Goal: Information Seeking & Learning: Compare options

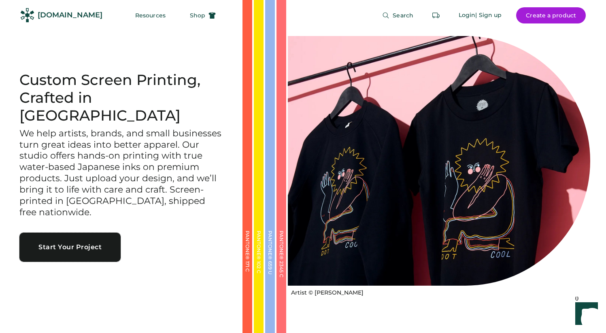
click at [83, 234] on button "Start Your Project" at bounding box center [69, 247] width 101 height 29
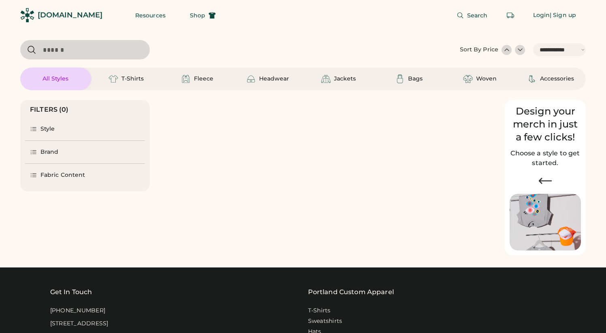
select select "*****"
select select "*"
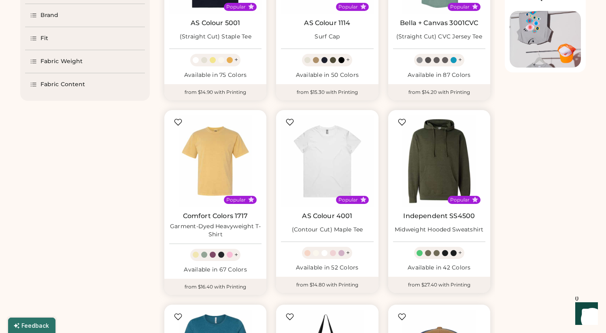
select select "*****"
select select "*"
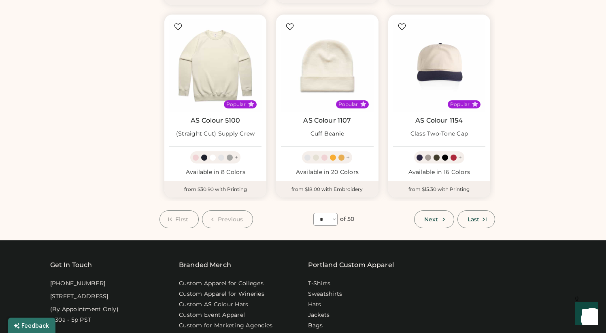
scroll to position [669, 0]
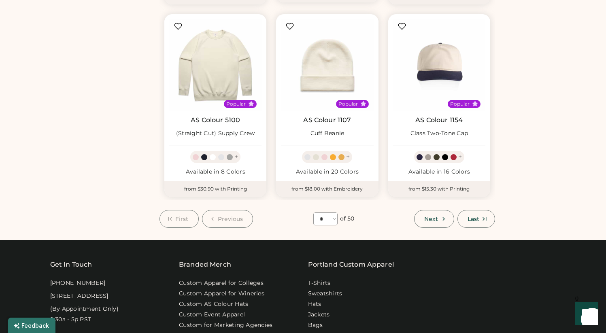
click at [436, 222] on span "Next" at bounding box center [431, 219] width 14 height 6
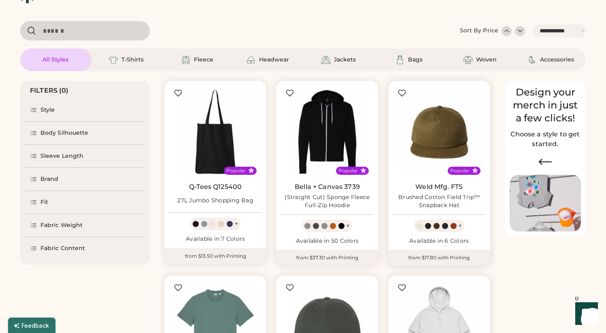
scroll to position [15, 0]
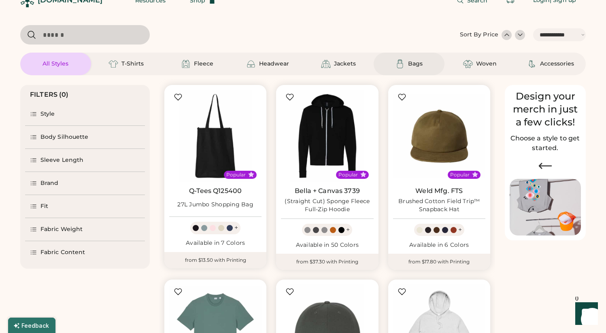
click at [409, 61] on div "Bags" at bounding box center [415, 64] width 15 height 8
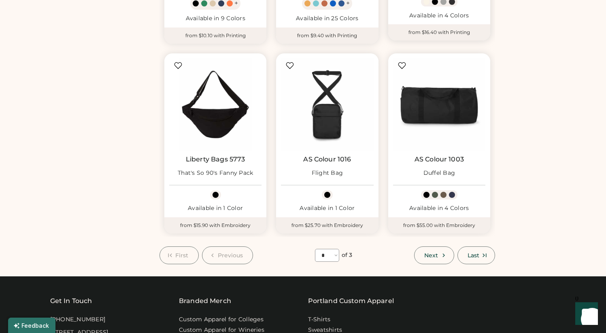
scroll to position [641, 0]
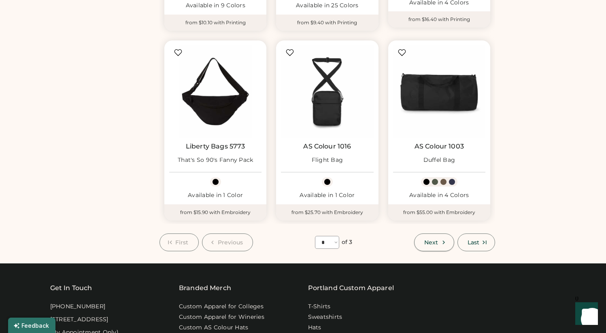
click at [425, 241] on span "Next" at bounding box center [431, 243] width 14 height 6
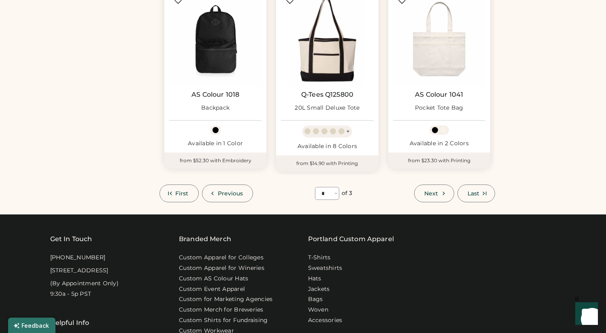
scroll to position [701, 0]
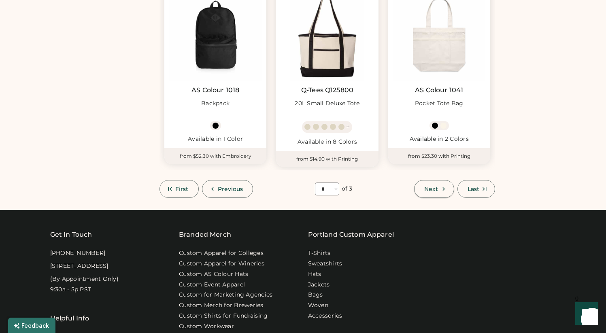
click at [426, 193] on button "Next" at bounding box center [434, 189] width 40 height 18
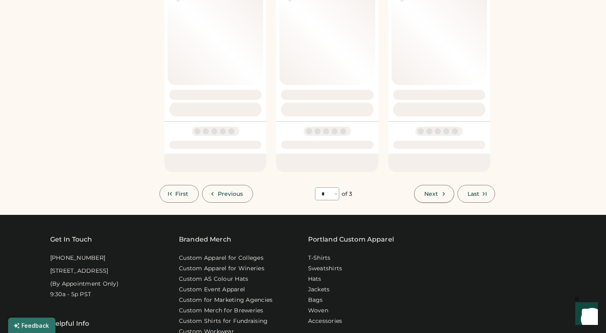
select select "*"
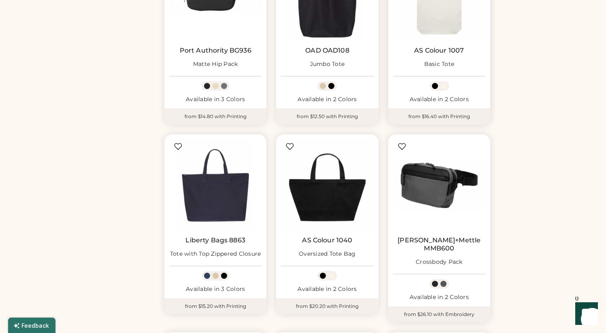
scroll to position [355, 0]
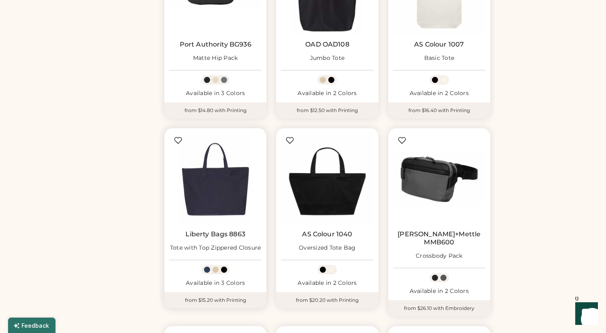
click at [214, 272] on div at bounding box center [216, 270] width 6 height 6
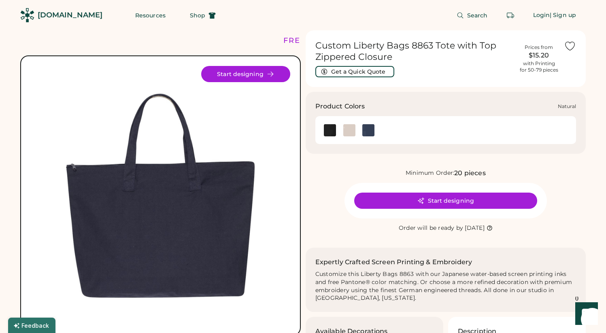
click at [347, 127] on img at bounding box center [349, 130] width 12 height 12
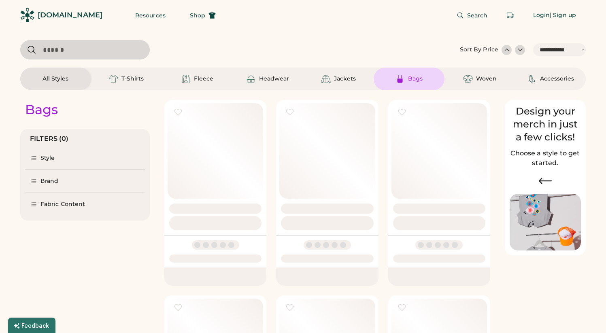
select select "*****"
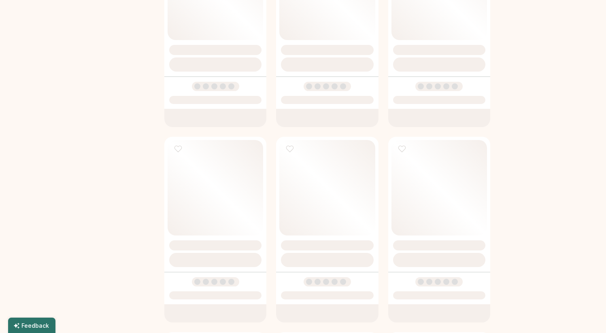
scroll to position [355, 0]
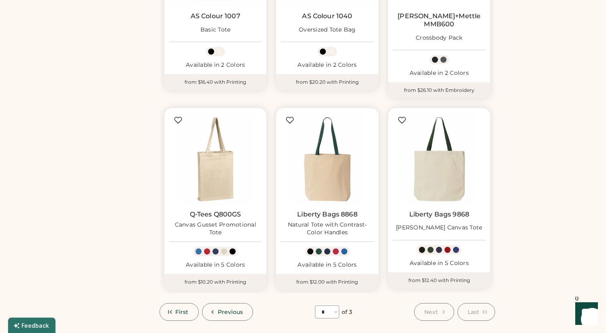
scroll to position [580, 0]
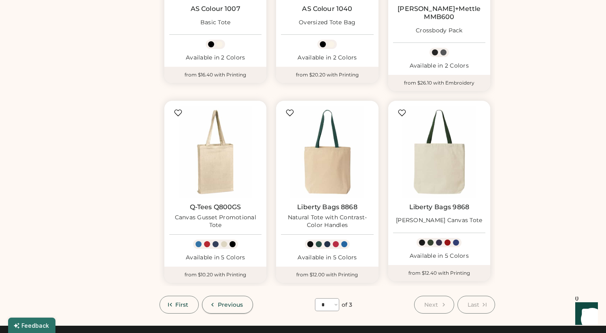
click at [215, 301] on icon at bounding box center [212, 304] width 7 height 7
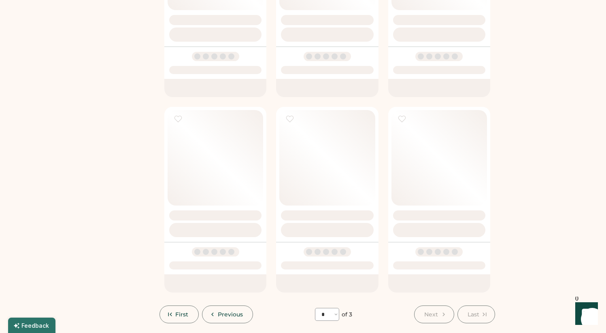
select select "*"
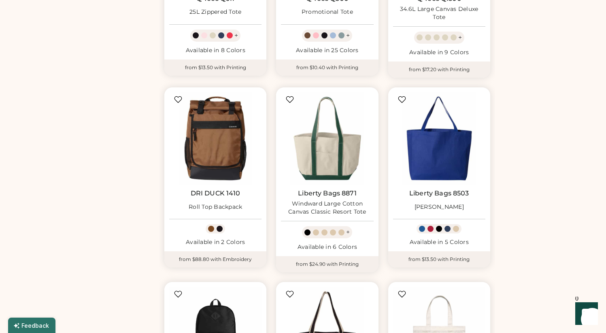
scroll to position [399, 0]
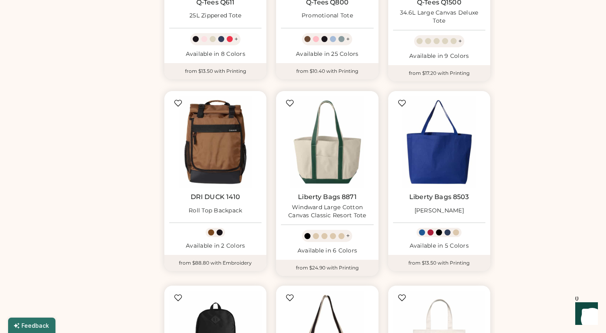
click at [333, 199] on link "Liberty Bags 8871" at bounding box center [327, 197] width 59 height 8
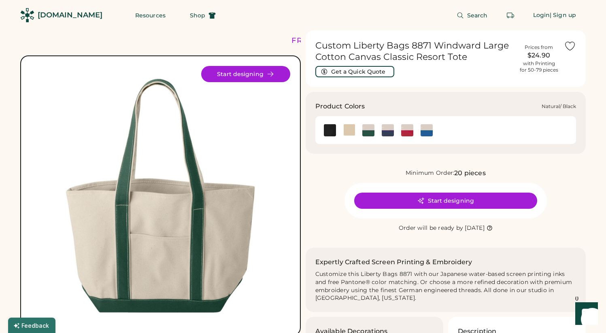
click at [346, 132] on img at bounding box center [349, 130] width 12 height 12
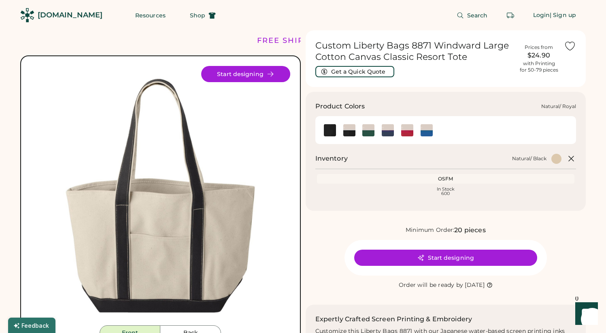
click at [427, 130] on img at bounding box center [427, 130] width 12 height 12
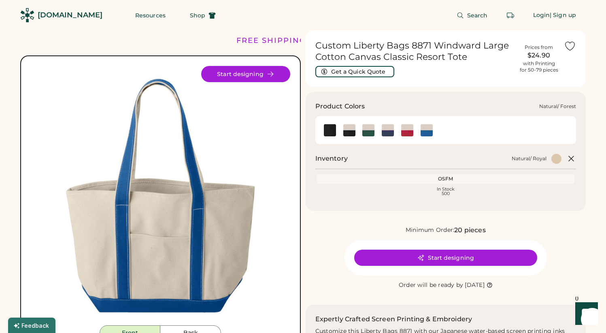
click at [370, 133] on img at bounding box center [368, 130] width 12 height 12
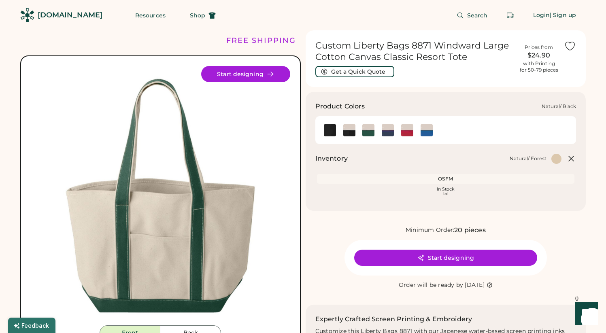
click at [343, 130] on img at bounding box center [349, 130] width 12 height 12
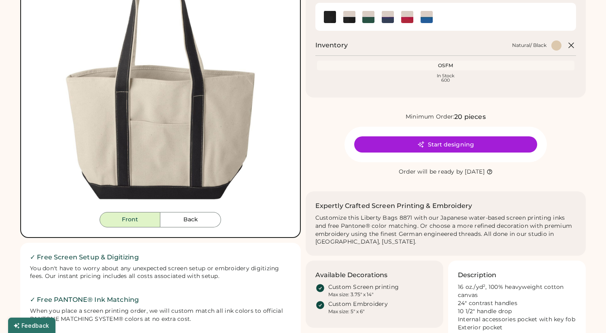
scroll to position [118, 0]
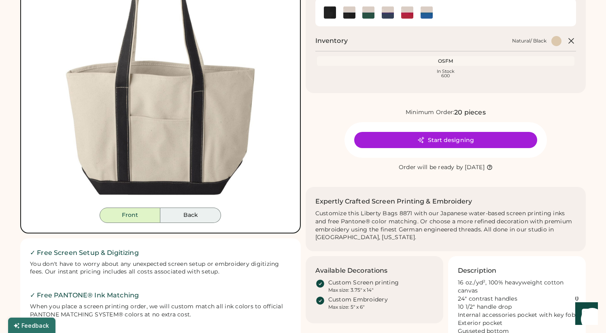
click at [194, 216] on button "Back" at bounding box center [190, 215] width 61 height 15
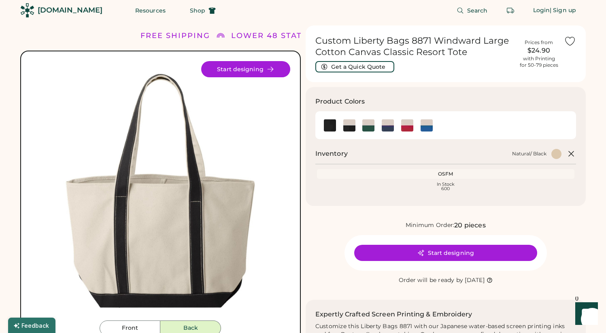
scroll to position [0, 0]
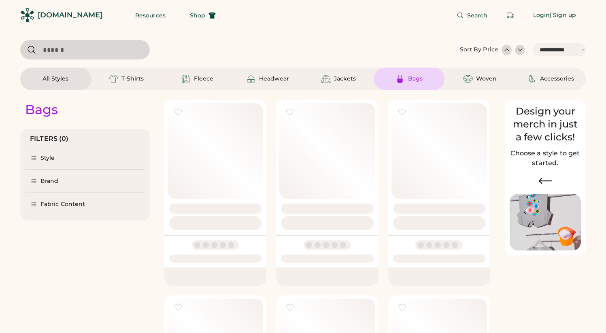
select select "*****"
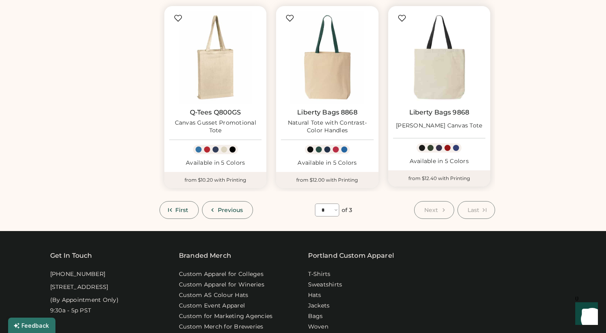
scroll to position [676, 0]
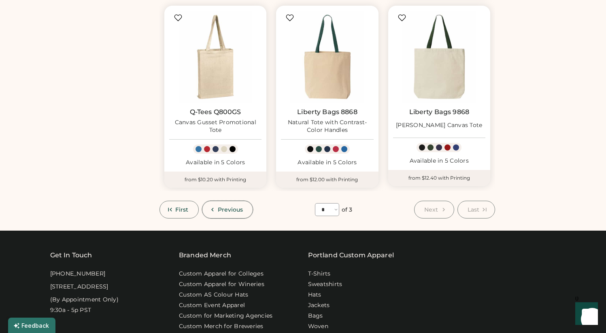
click at [214, 206] on icon at bounding box center [212, 209] width 7 height 7
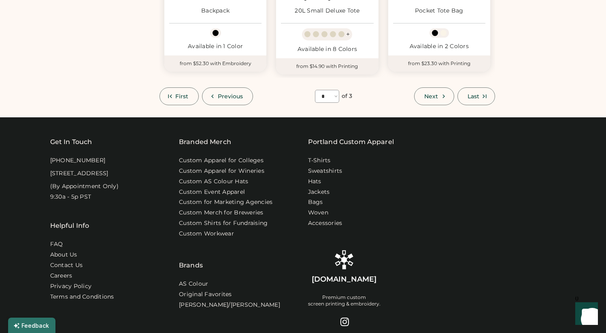
scroll to position [798, 0]
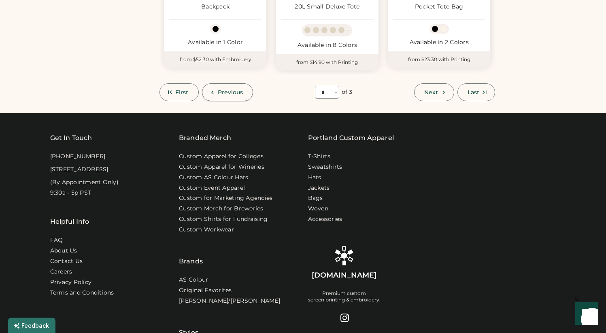
click at [233, 96] on button "Previous" at bounding box center [227, 92] width 51 height 18
select select "*"
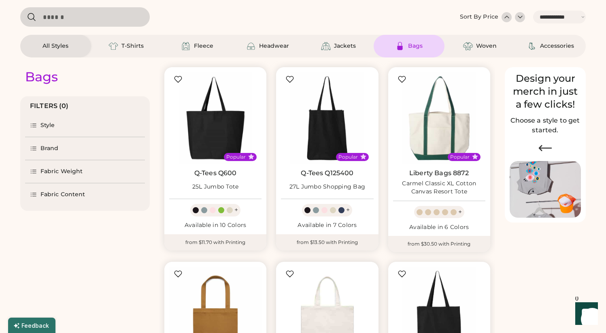
scroll to position [24, 0]
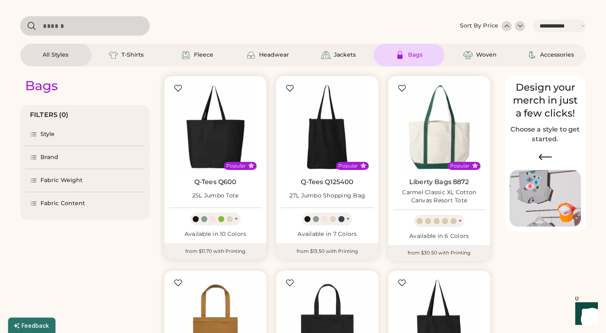
click at [211, 182] on link "Q-Tees Q600" at bounding box center [215, 182] width 43 height 8
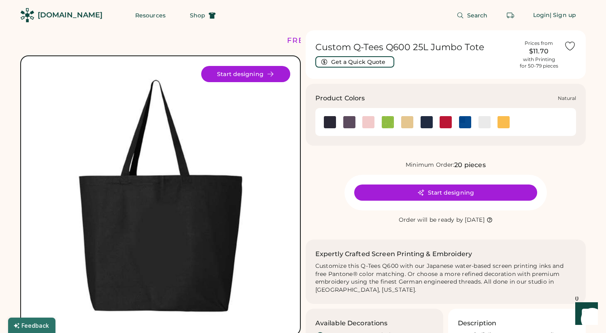
click at [408, 124] on img at bounding box center [407, 122] width 12 height 12
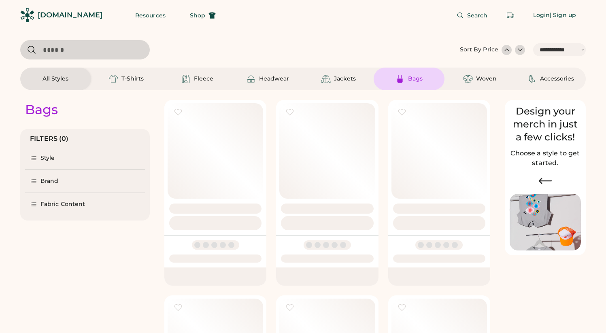
select select "*****"
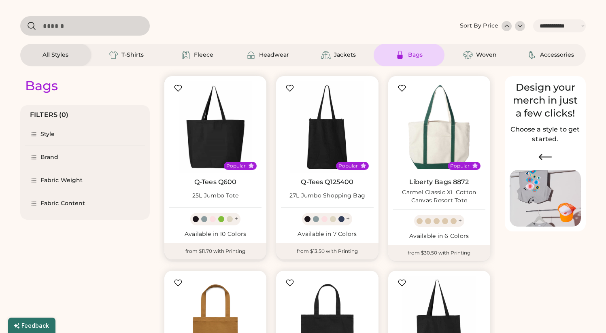
select select "*"
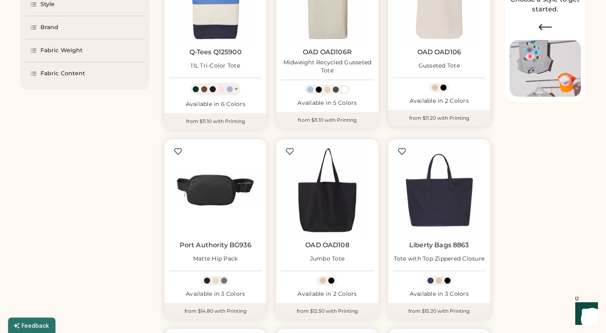
scroll to position [153, 0]
click at [441, 284] on div "+" at bounding box center [439, 281] width 28 height 9
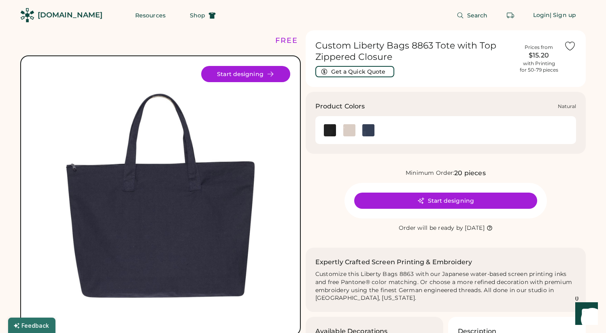
click at [346, 132] on img at bounding box center [349, 130] width 12 height 12
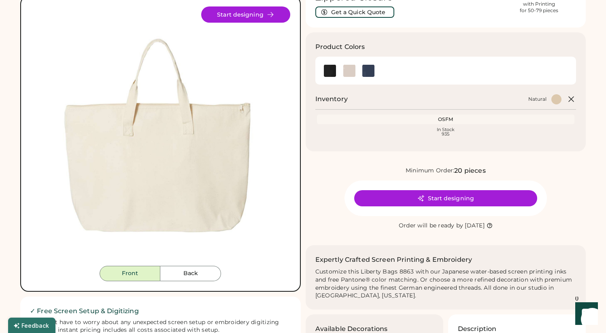
scroll to position [59, 0]
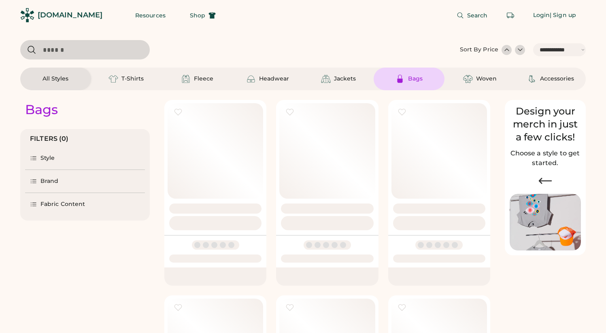
select select "*****"
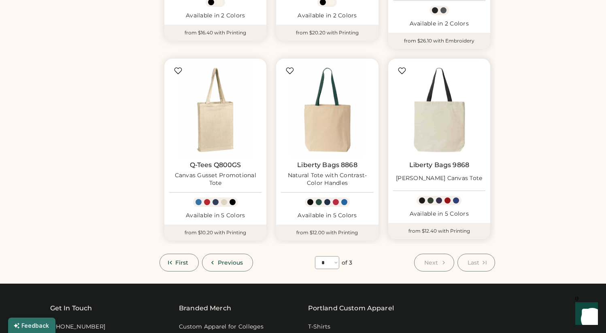
scroll to position [624, 0]
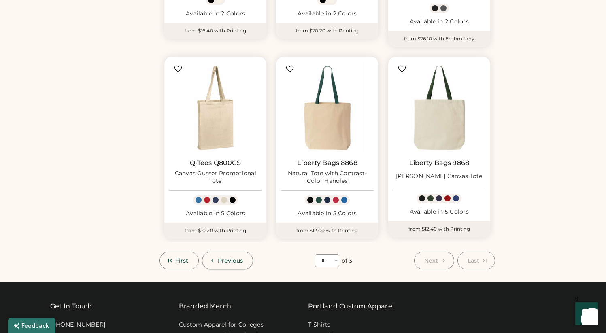
click at [241, 258] on span "Previous" at bounding box center [231, 261] width 26 height 6
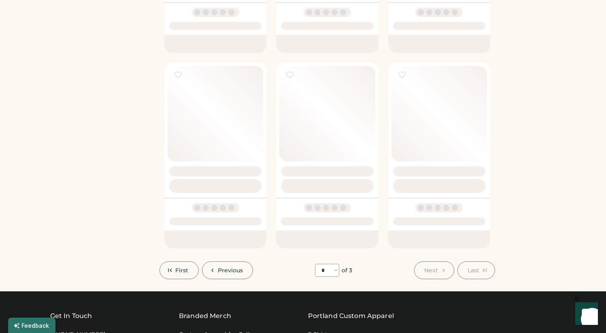
select select "*"
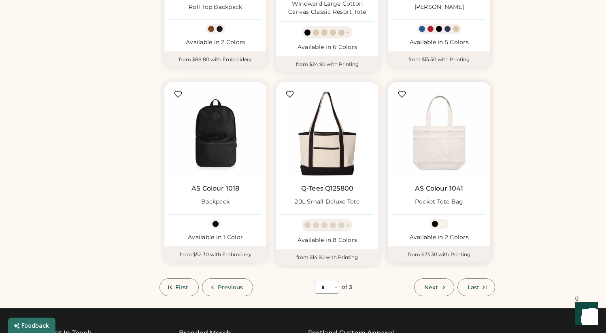
scroll to position [599, 0]
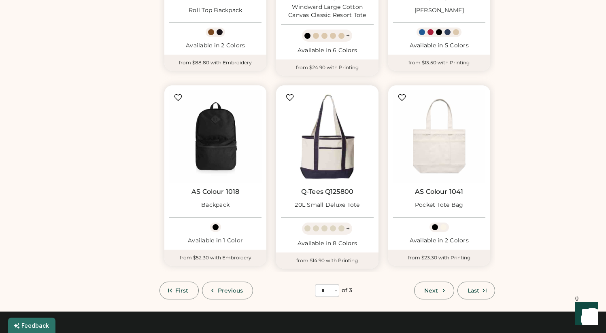
click at [329, 169] on img at bounding box center [327, 136] width 92 height 92
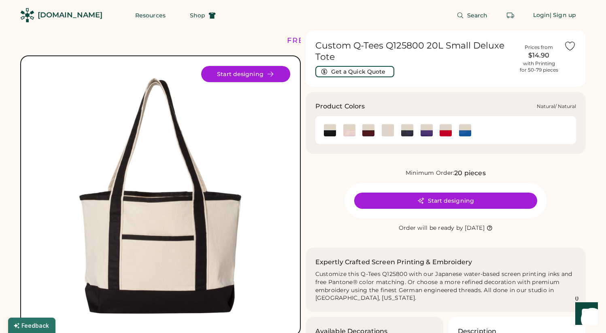
click at [387, 134] on img at bounding box center [388, 130] width 12 height 12
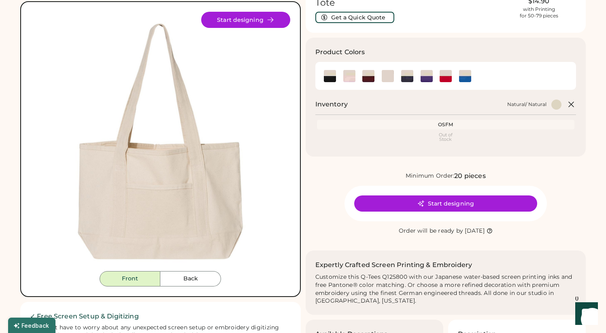
scroll to position [57, 0]
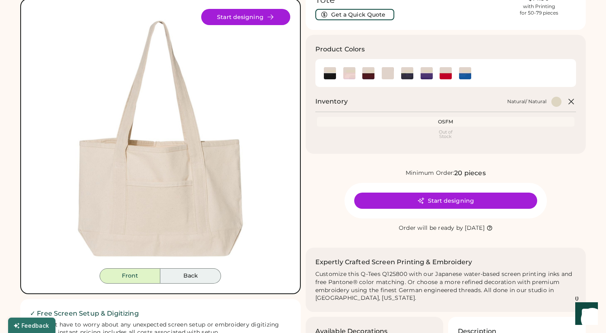
click at [191, 273] on button "Back" at bounding box center [190, 276] width 61 height 15
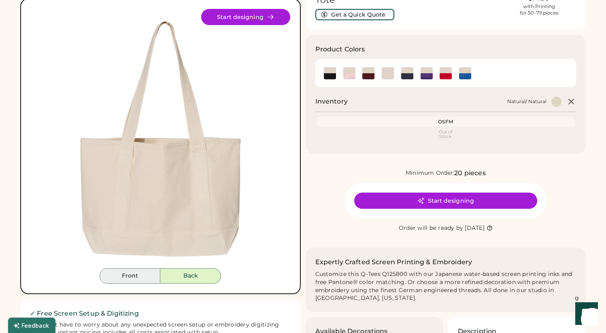
click at [147, 274] on button "Front" at bounding box center [130, 276] width 61 height 15
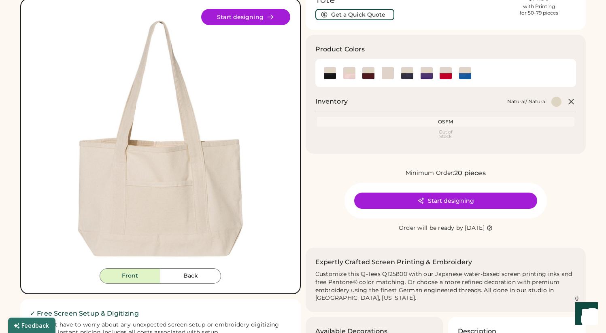
click at [448, 134] on div "Out of Stock" at bounding box center [446, 134] width 255 height 9
click at [448, 121] on div "OSFM" at bounding box center [446, 122] width 255 height 6
click at [448, 119] on div "OSFM" at bounding box center [446, 122] width 255 height 6
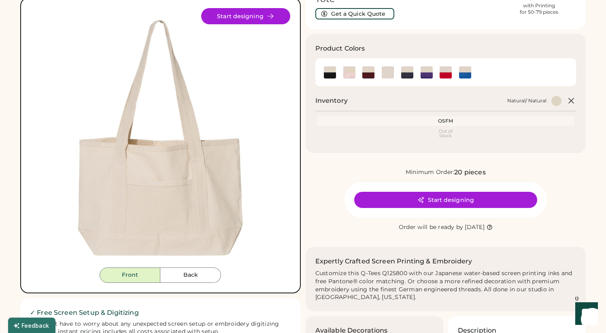
scroll to position [54, 0]
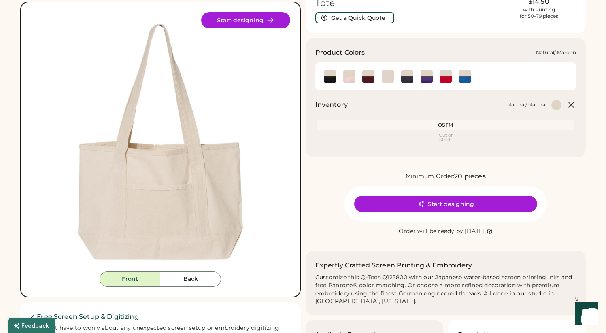
click at [366, 75] on img at bounding box center [368, 76] width 12 height 12
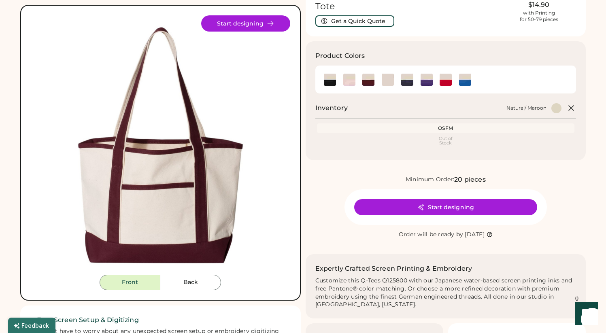
scroll to position [48, 0]
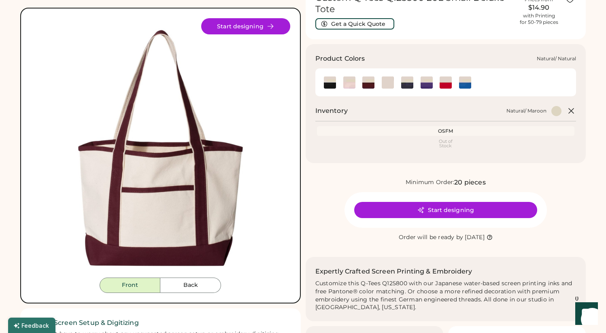
click at [390, 83] on img at bounding box center [388, 83] width 12 height 12
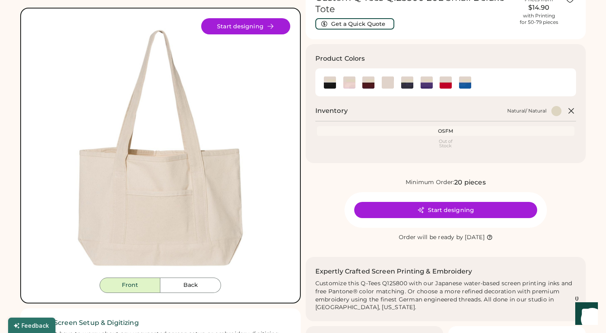
click at [444, 131] on div "OSFM" at bounding box center [446, 131] width 255 height 6
click at [348, 83] on img at bounding box center [349, 83] width 12 height 12
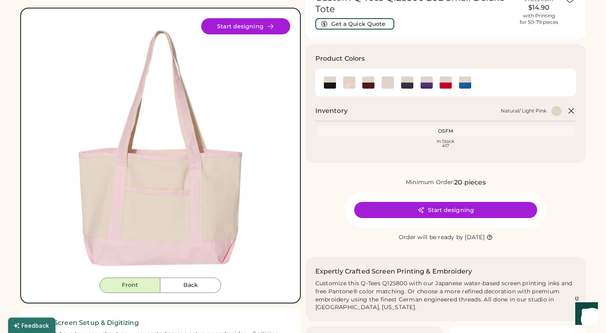
click at [449, 146] on div "In Stock 417" at bounding box center [446, 143] width 255 height 9
click at [330, 85] on img at bounding box center [330, 83] width 12 height 12
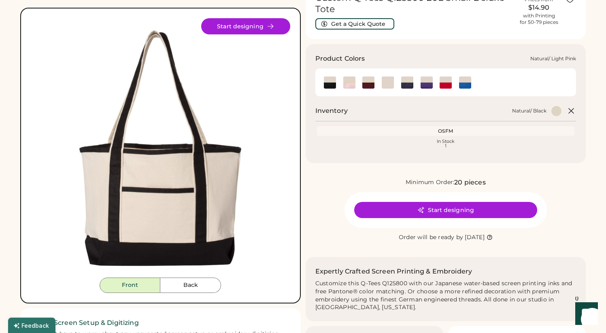
click at [350, 85] on img at bounding box center [349, 83] width 12 height 12
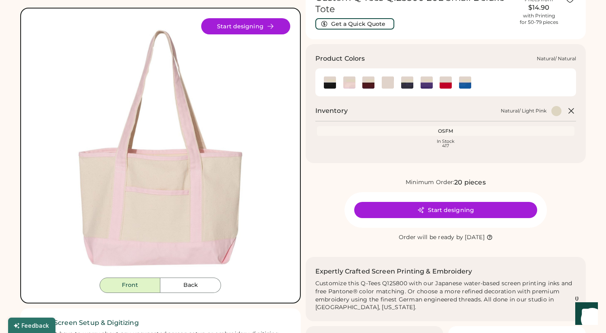
click at [388, 84] on img at bounding box center [388, 83] width 12 height 12
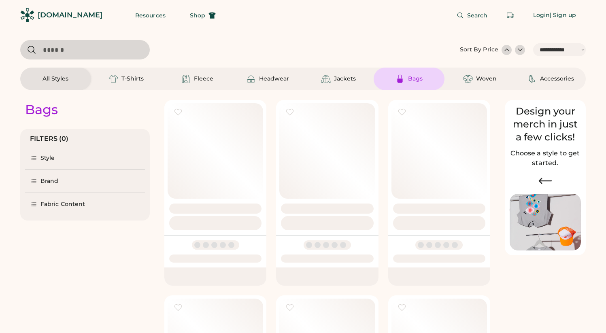
select select "*****"
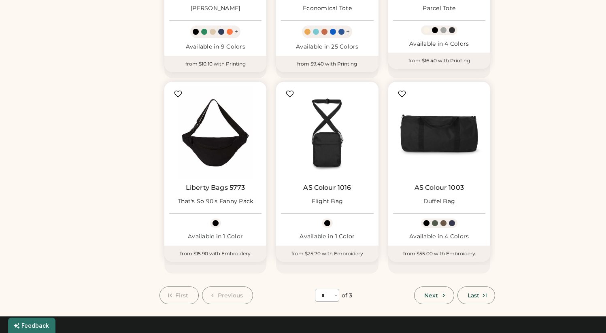
scroll to position [599, 0]
select select "*"
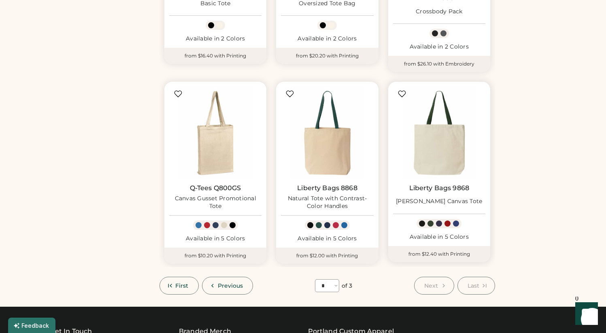
scroll to position [612, 0]
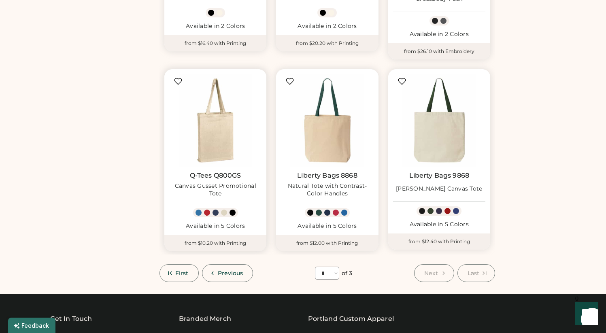
click at [237, 172] on link "Q-Tees Q800GS" at bounding box center [215, 176] width 51 height 8
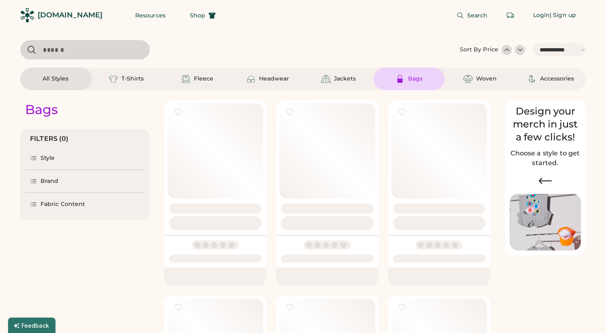
select select "*****"
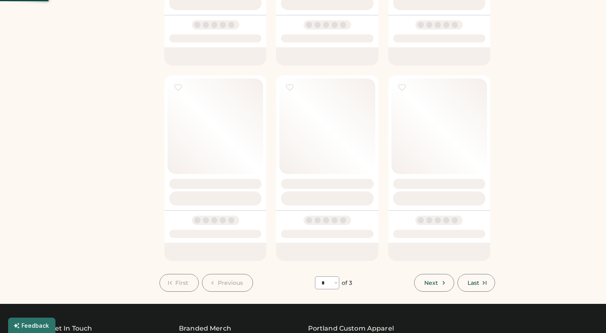
select select "*"
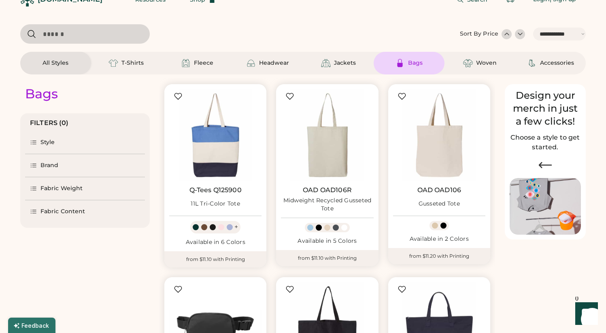
scroll to position [12, 0]
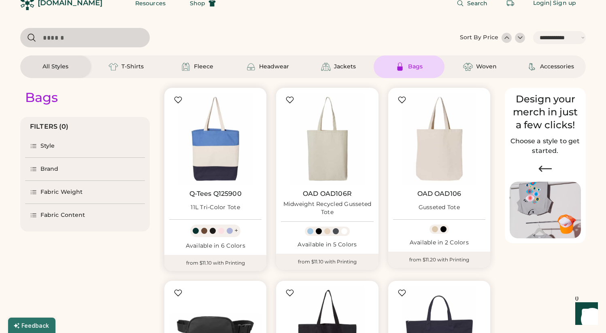
click at [220, 196] on link "Q-Tees Q125900" at bounding box center [216, 194] width 52 height 8
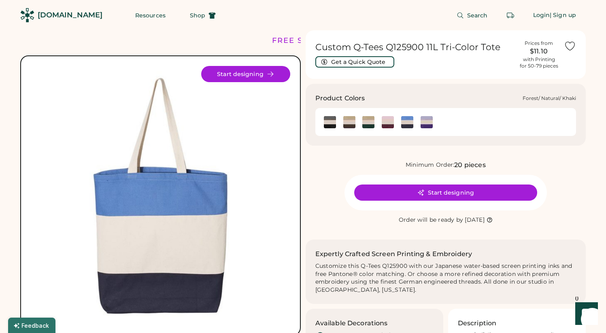
click at [368, 126] on img at bounding box center [368, 122] width 12 height 12
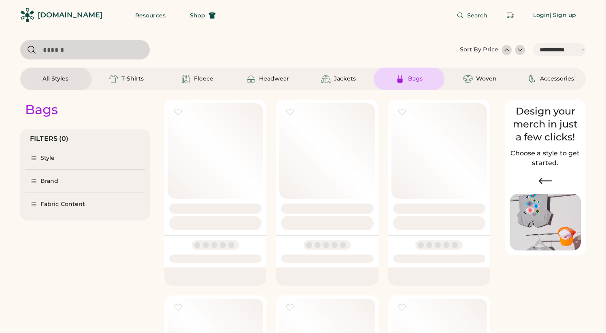
select select "*****"
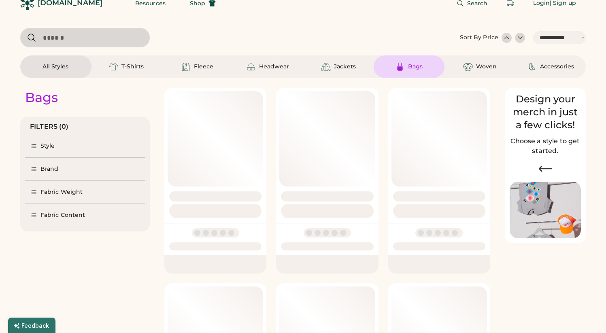
select select "*"
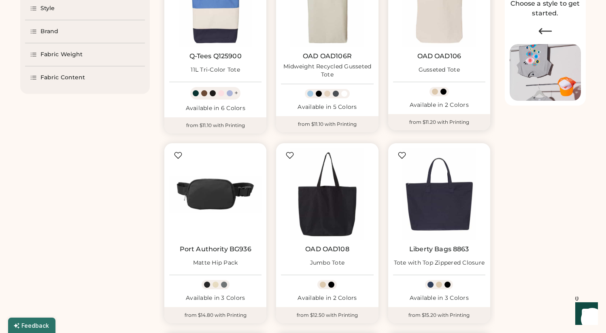
scroll to position [150, 0]
click at [333, 251] on link "OAD OAD108" at bounding box center [327, 249] width 44 height 8
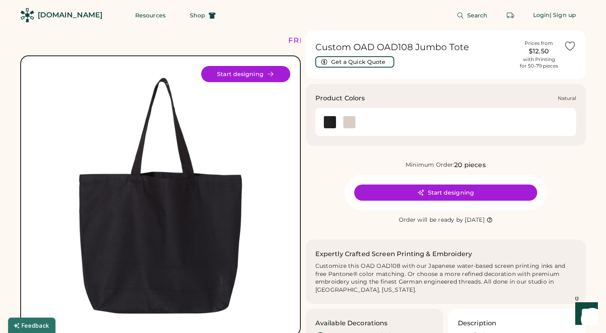
click at [350, 124] on img at bounding box center [349, 122] width 12 height 12
